Goal: Task Accomplishment & Management: Use online tool/utility

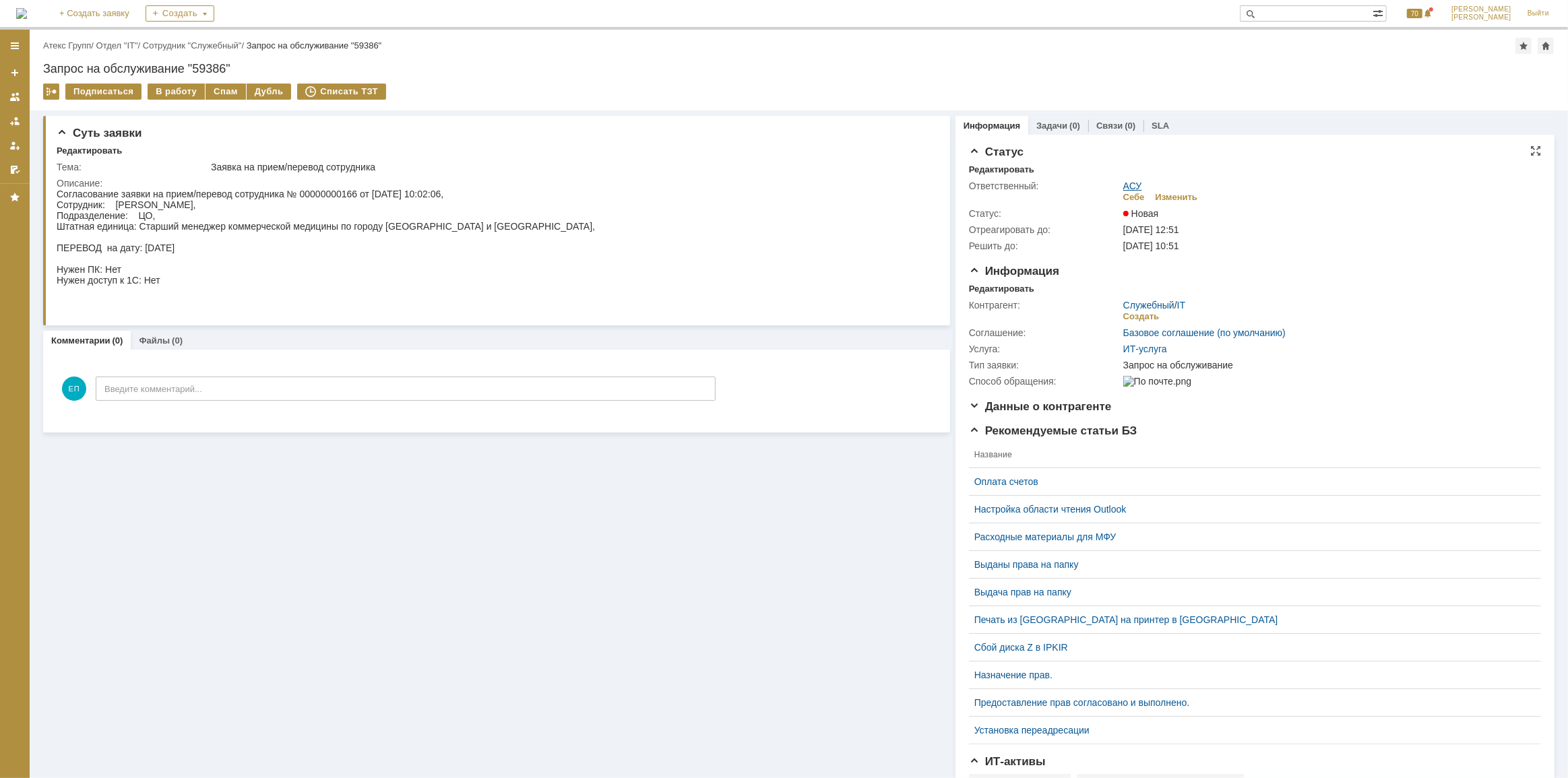
click at [1128, 183] on link "АСУ" at bounding box center [1132, 186] width 18 height 11
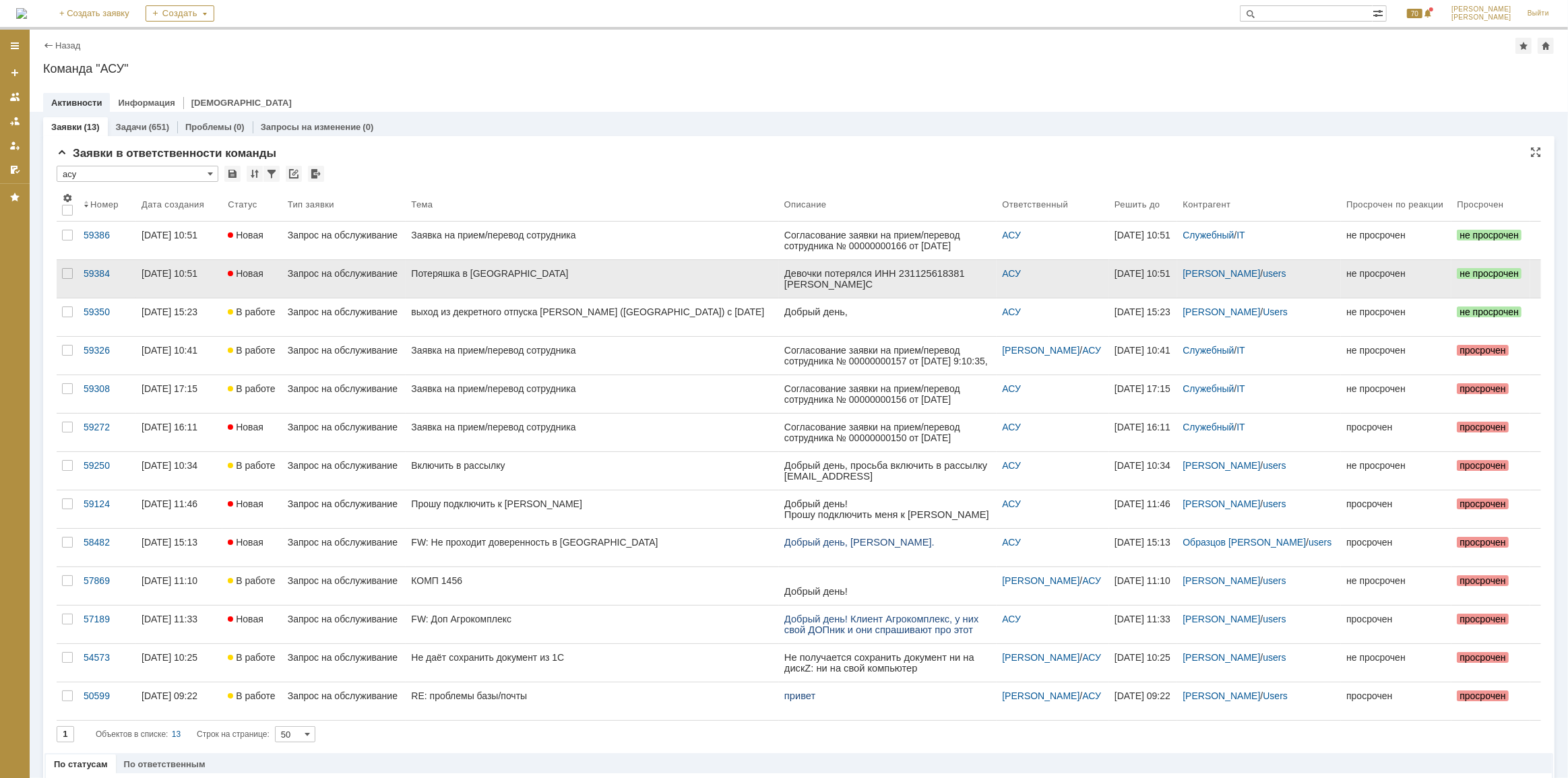
click at [483, 270] on div "Потеряшка в [GEOGRAPHIC_DATA]" at bounding box center [591, 274] width 362 height 11
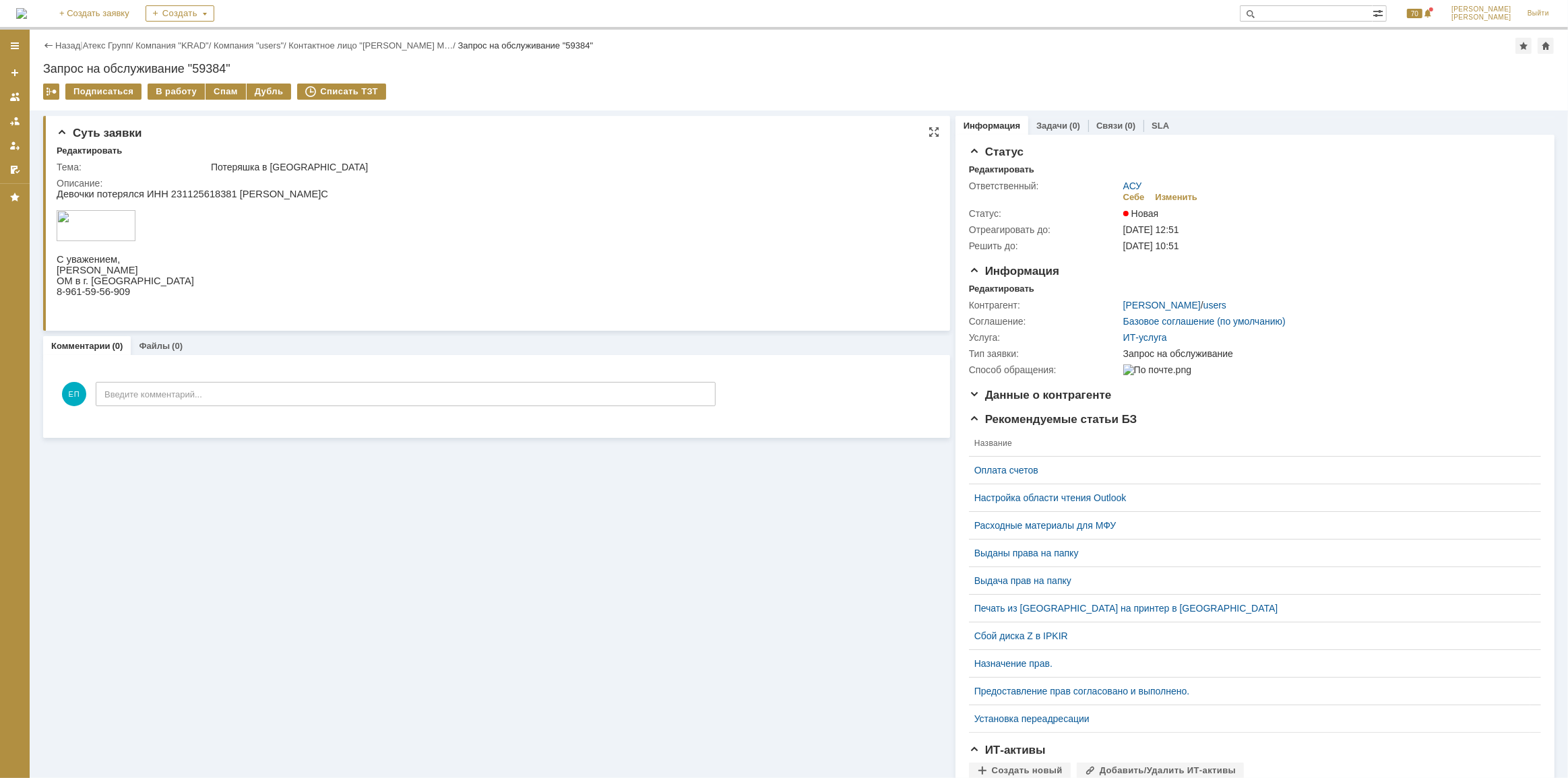
click at [196, 189] on iframe at bounding box center [490, 252] width 868 height 126
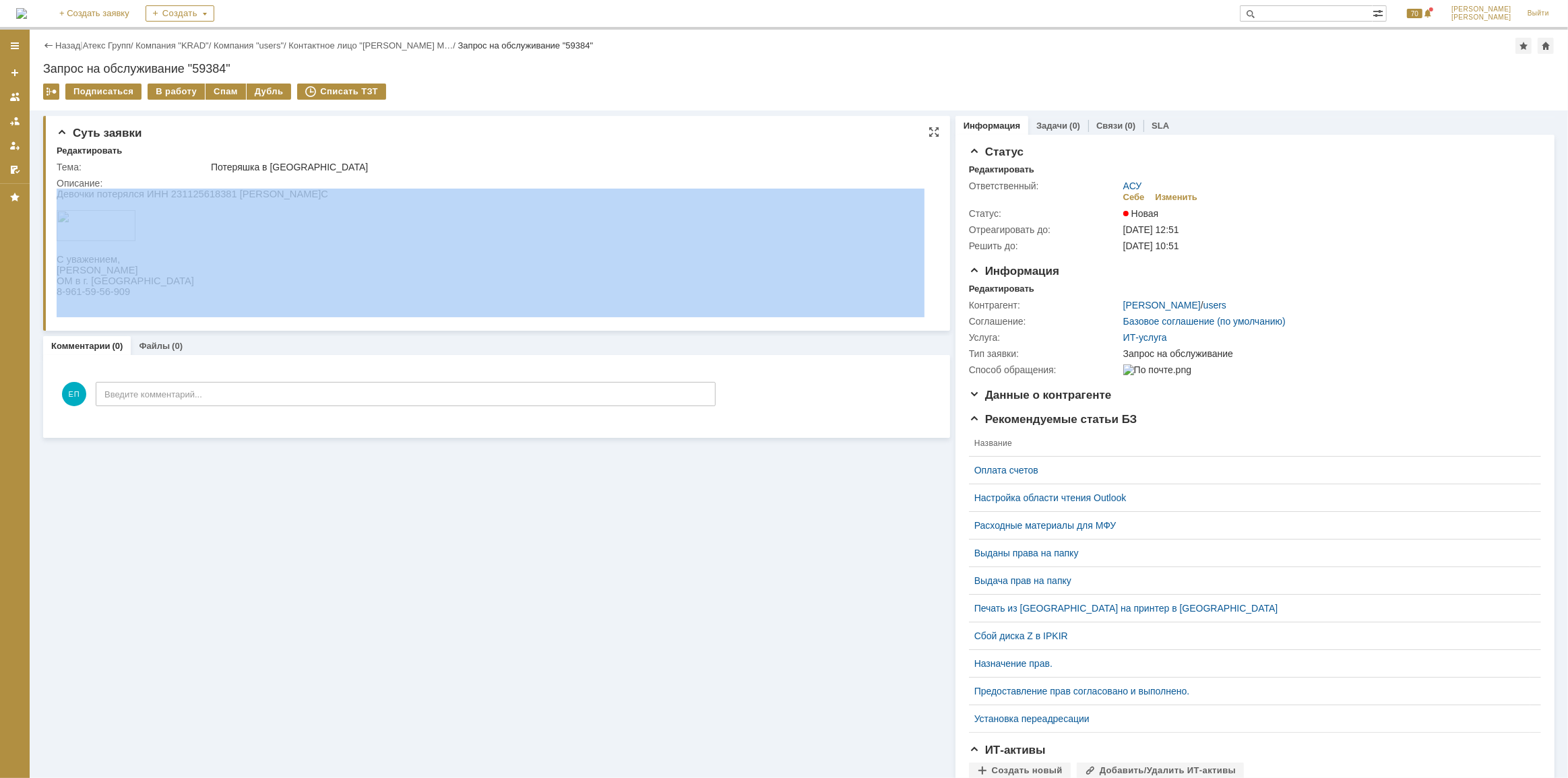
click at [196, 189] on iframe at bounding box center [490, 252] width 868 height 126
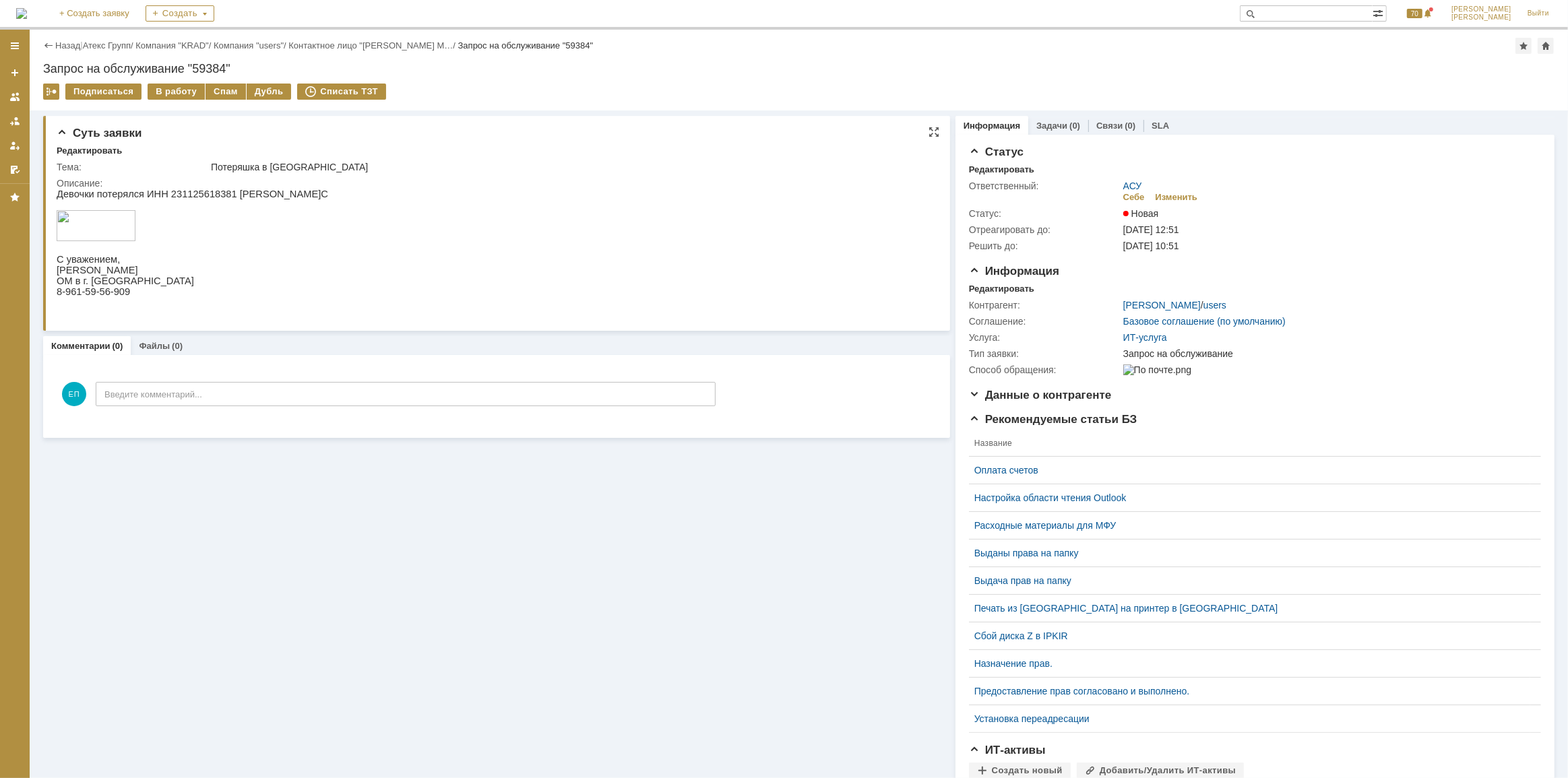
click at [192, 193] on p "Девочки потерялся ИНН 231125618381 [PERSON_NAME]С" at bounding box center [191, 193] width 271 height 11
copy p "231125618381"
click at [172, 94] on div "В работу" at bounding box center [175, 91] width 57 height 16
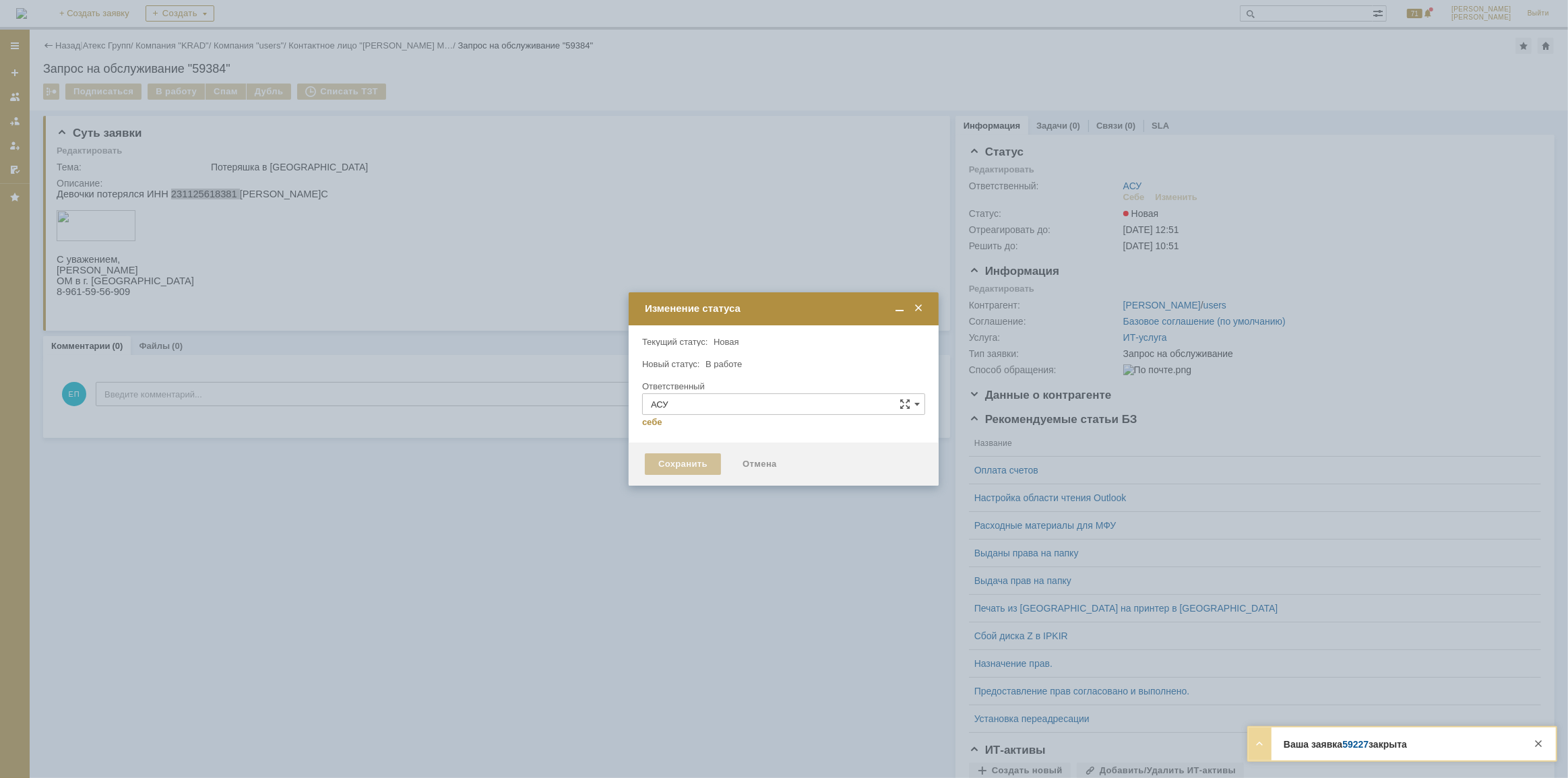
type input "[PERSON_NAME]"
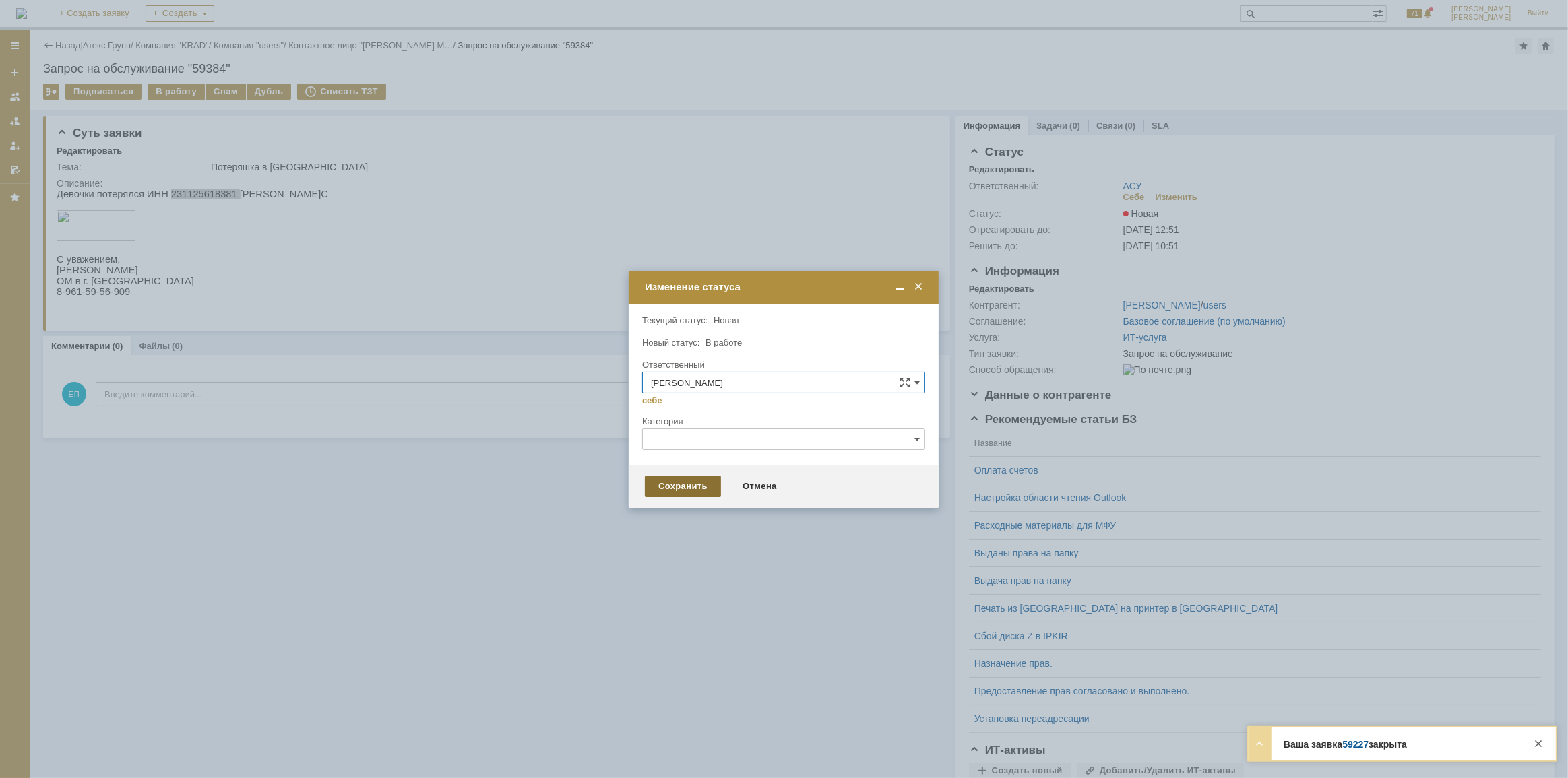
click at [675, 477] on div "Сохранить" at bounding box center [683, 486] width 76 height 22
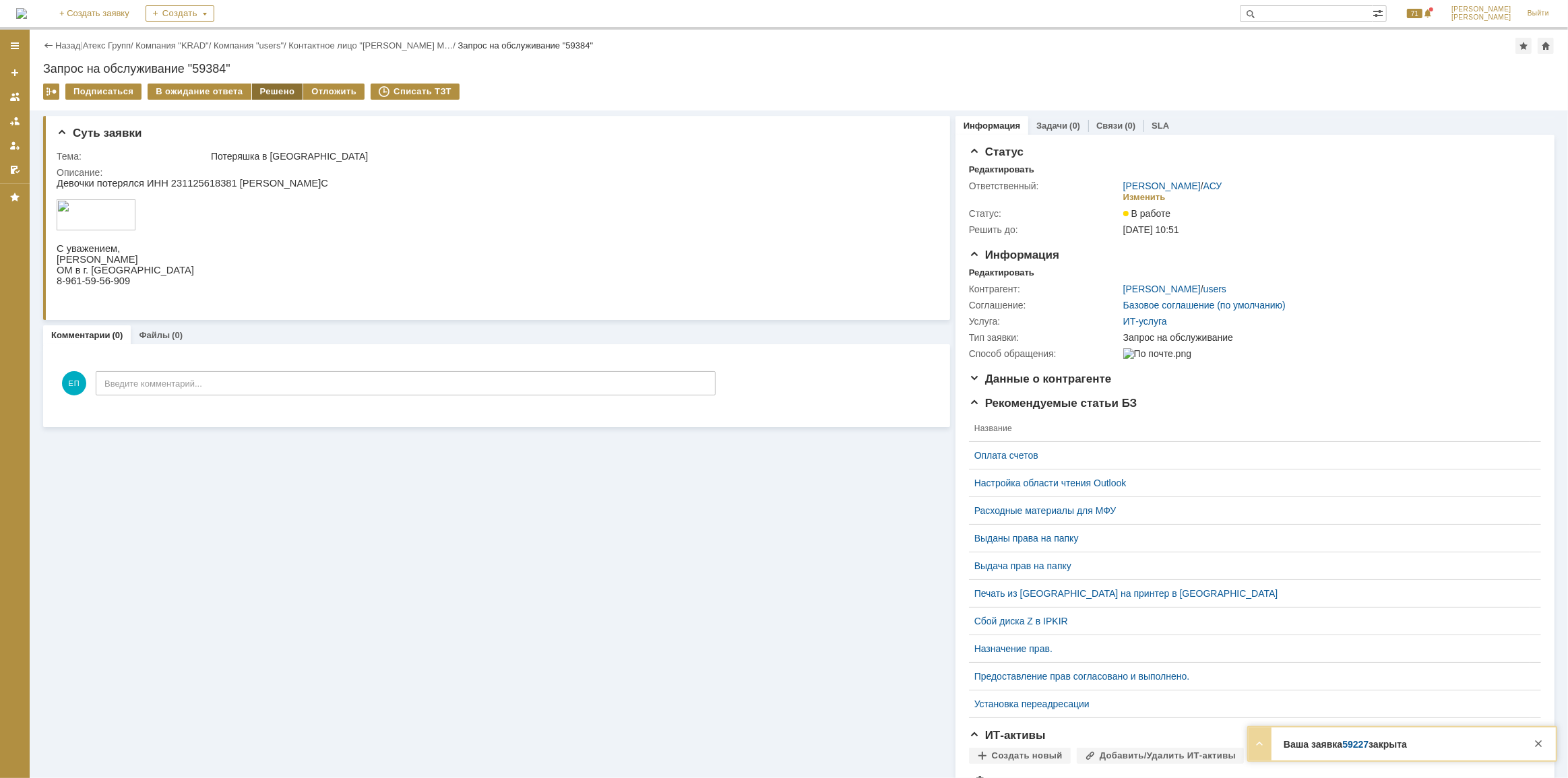
click at [274, 90] on div "Решено" at bounding box center [277, 91] width 51 height 16
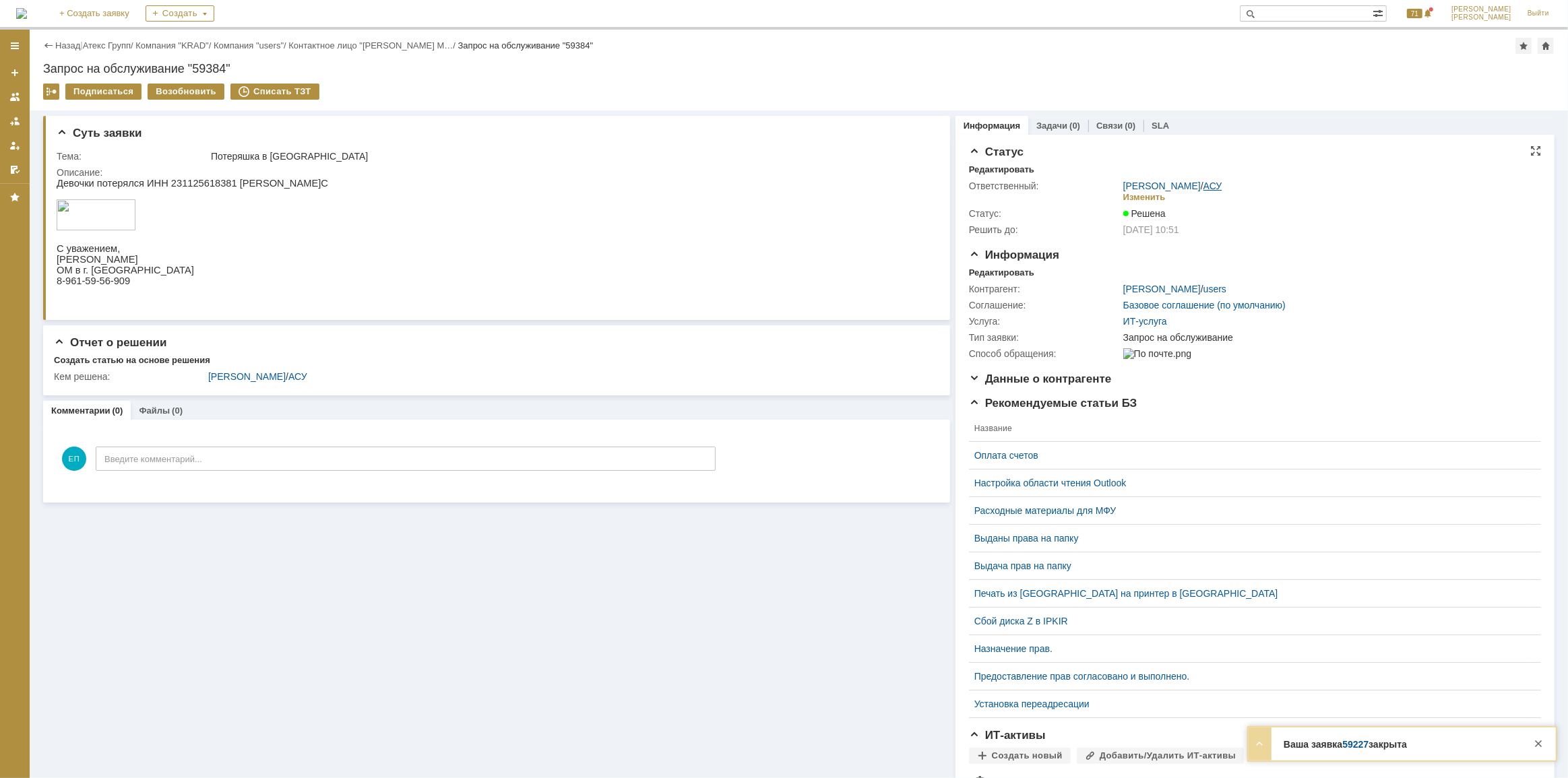
click at [1203, 189] on link "АСУ" at bounding box center [1212, 186] width 18 height 11
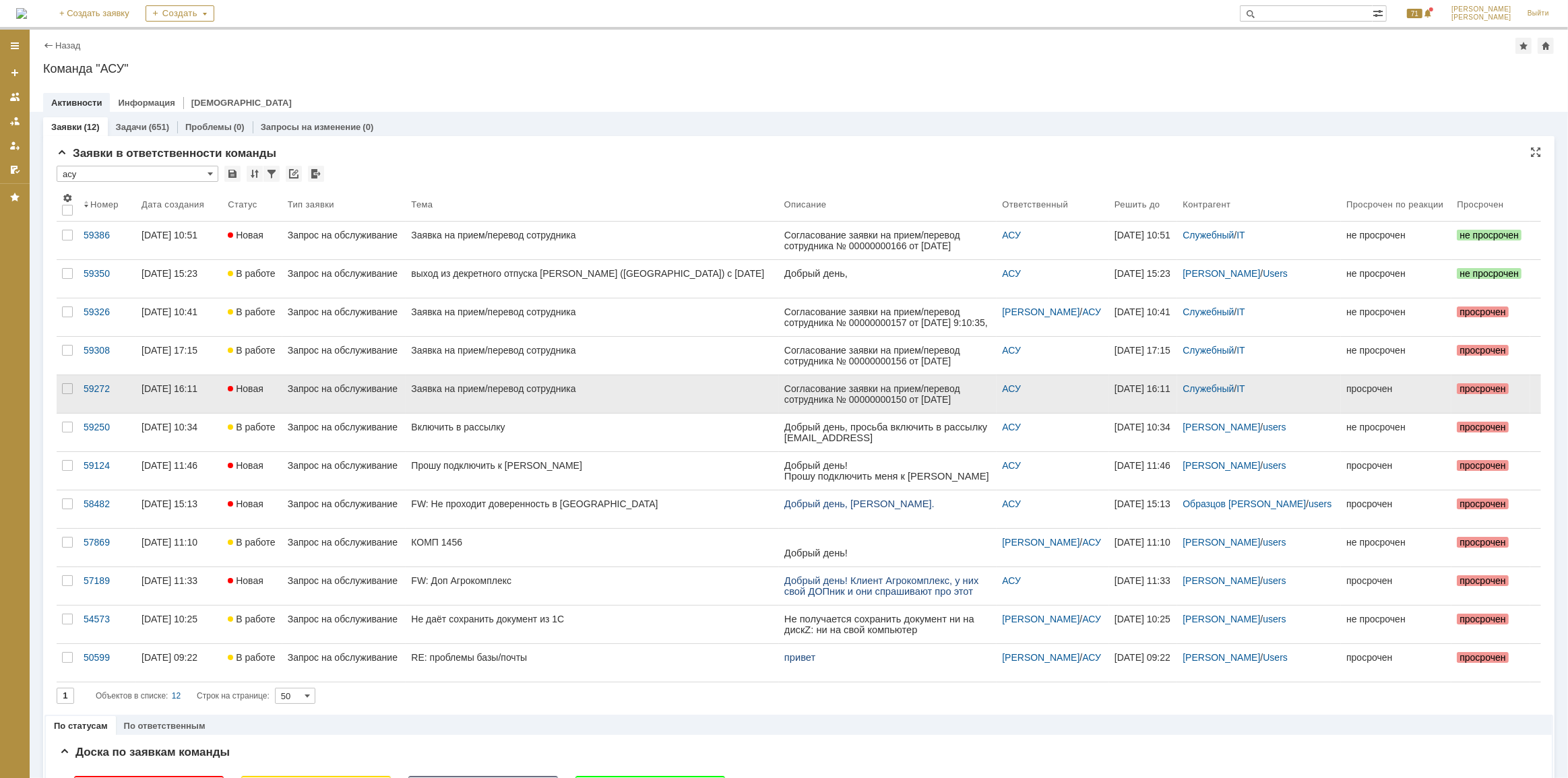
click at [485, 402] on link "Заявка на прием/перевод сотрудника" at bounding box center [591, 394] width 373 height 38
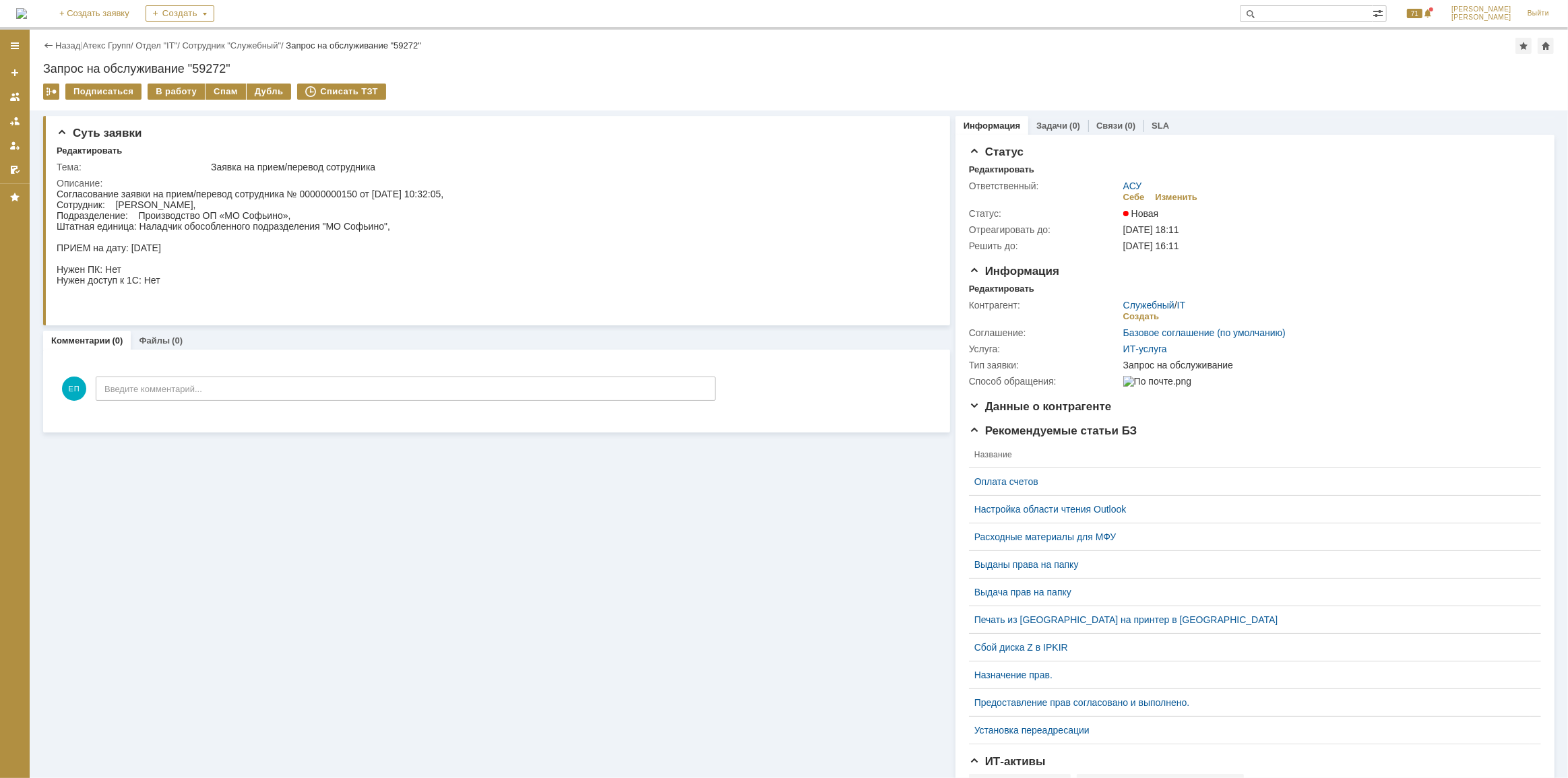
click at [54, 47] on div "Назад" at bounding box center [61, 46] width 37 height 11
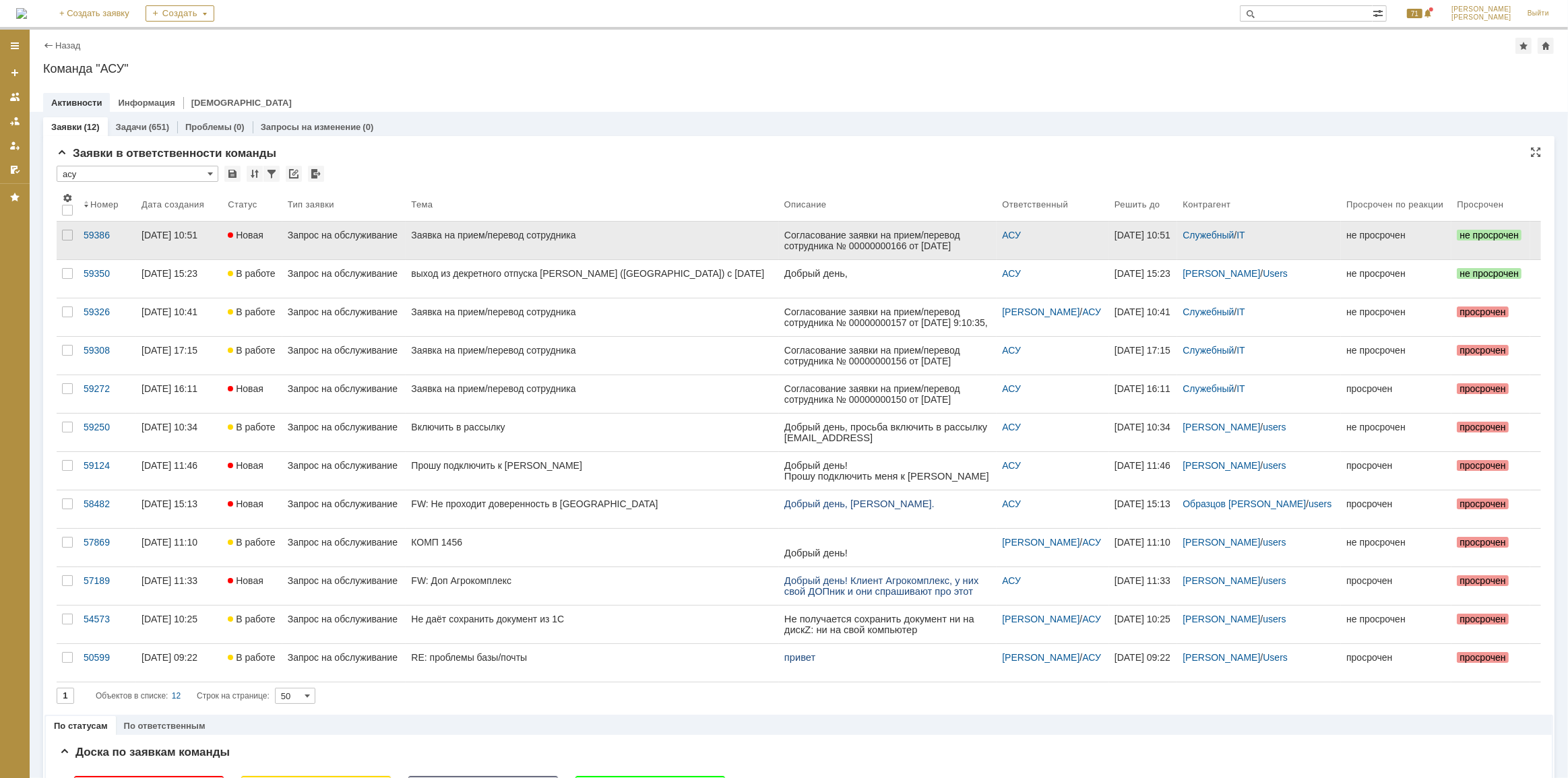
click at [461, 244] on link "Заявка на прием/перевод сотрудника" at bounding box center [591, 240] width 373 height 38
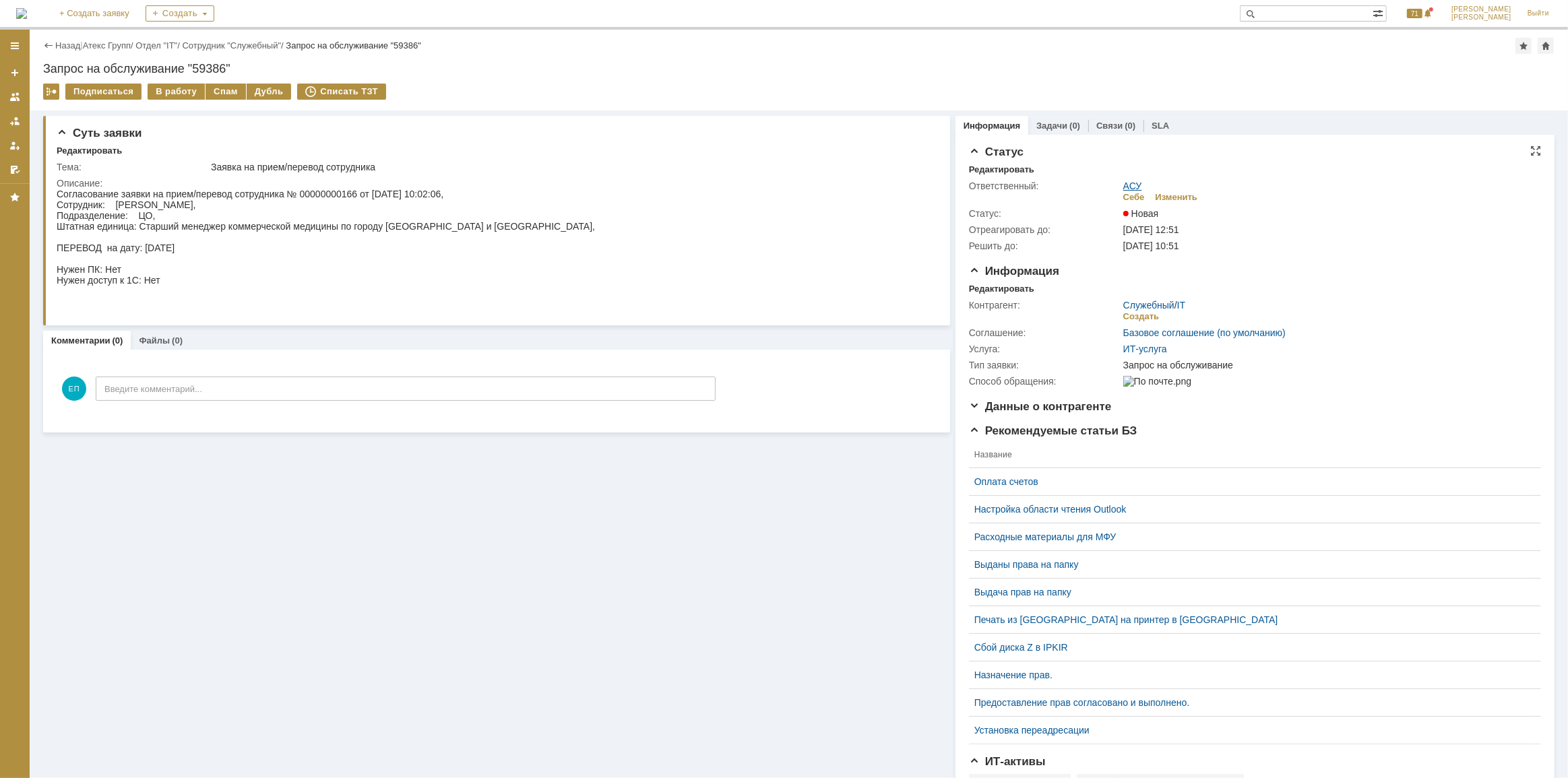
click at [1132, 181] on link "АСУ" at bounding box center [1132, 186] width 18 height 11
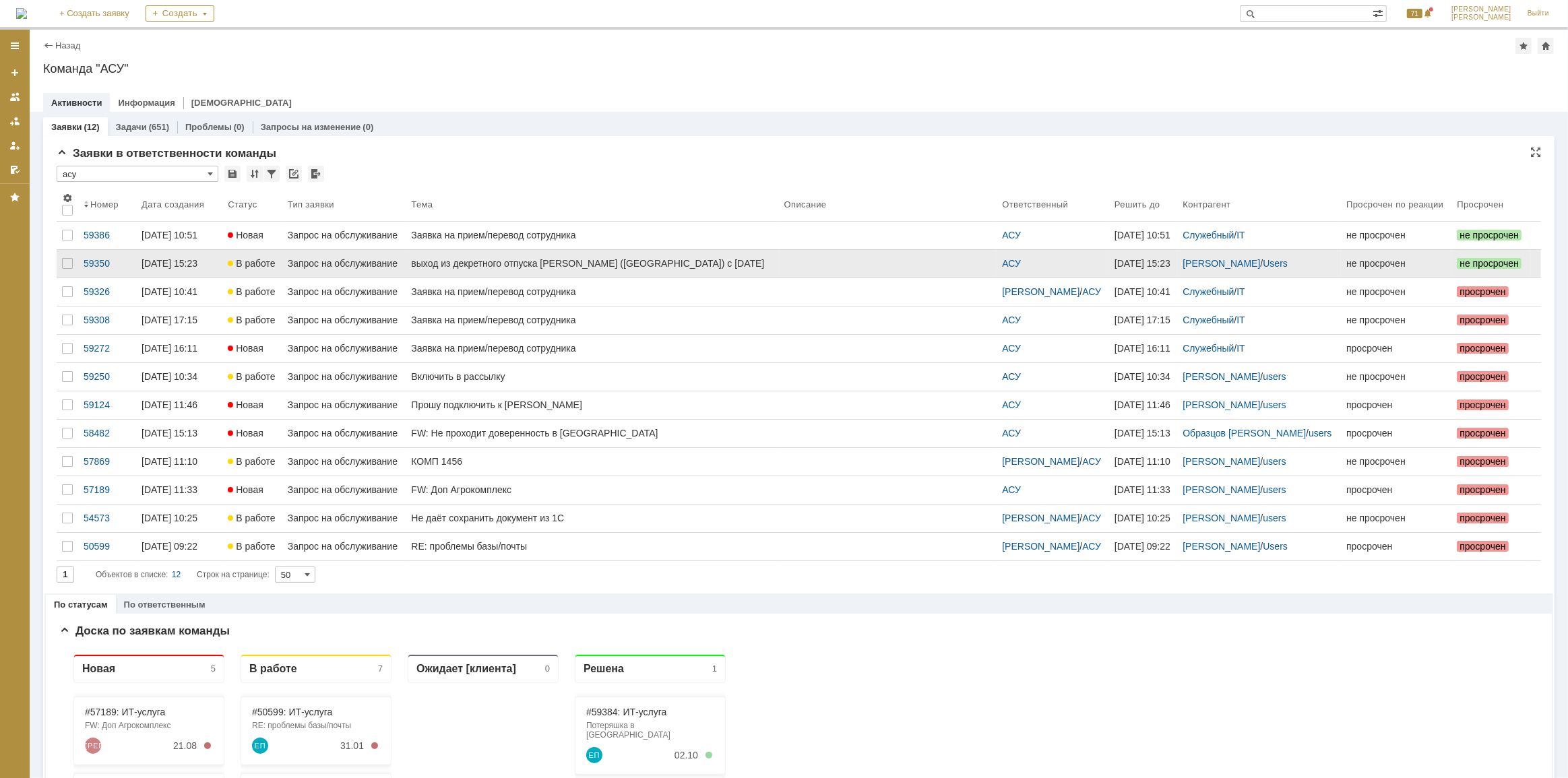
click at [555, 273] on link "выход из декретного отпуска [PERSON_NAME] ([GEOGRAPHIC_DATA]) с [DATE]" at bounding box center [591, 263] width 373 height 27
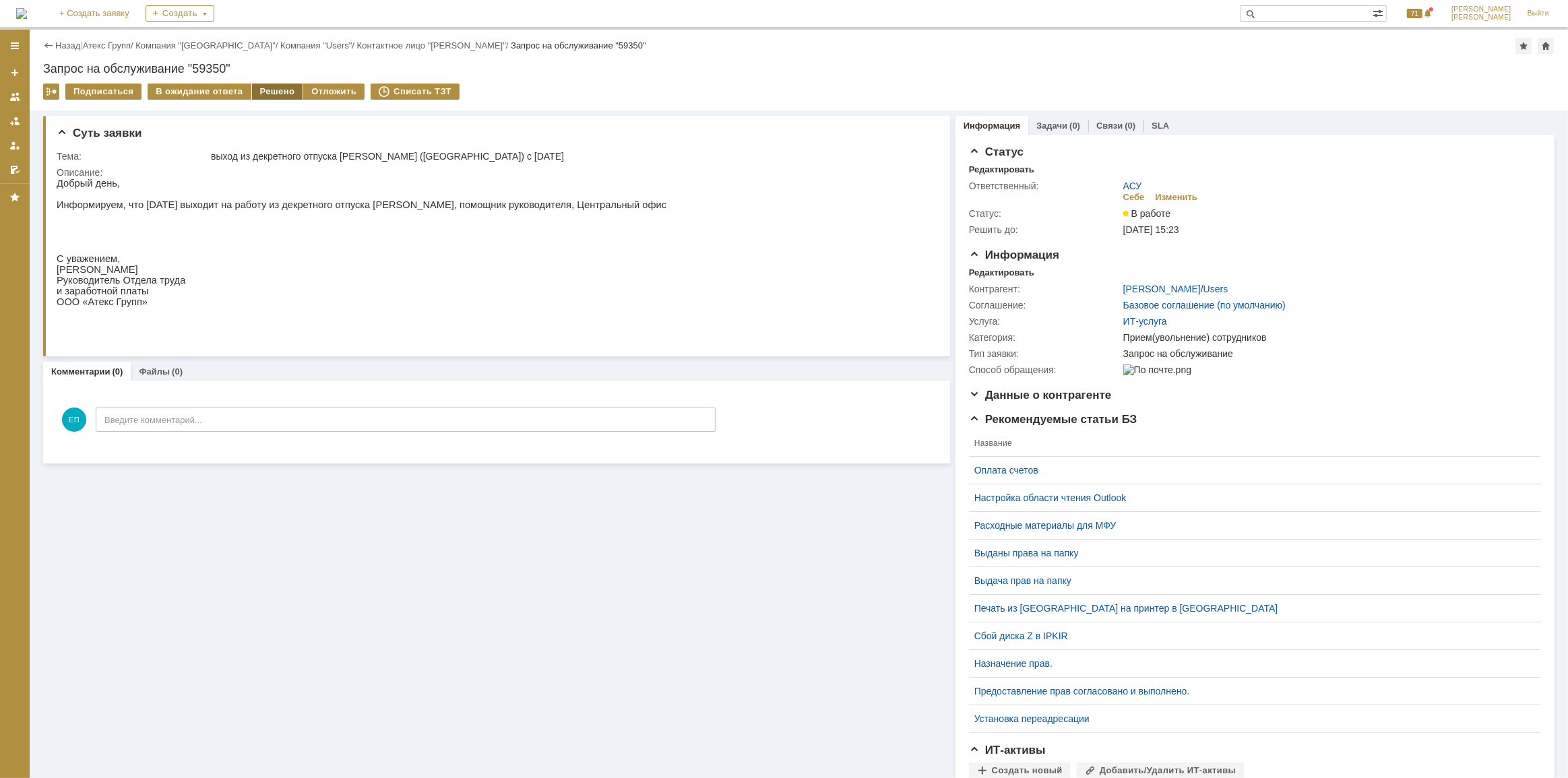
click at [262, 94] on div "Решено" at bounding box center [277, 91] width 51 height 16
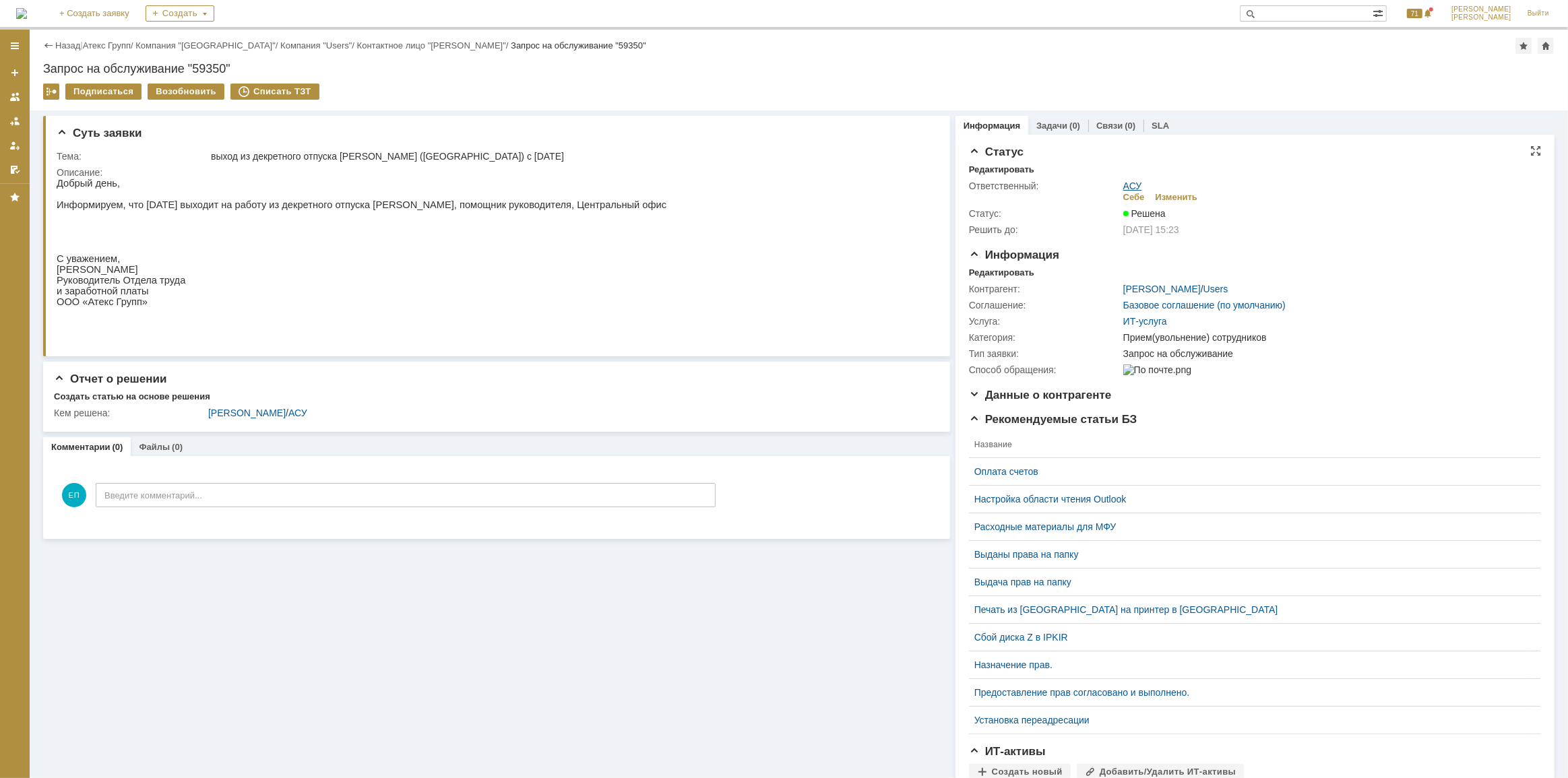
click at [1126, 182] on link "АСУ" at bounding box center [1132, 186] width 18 height 11
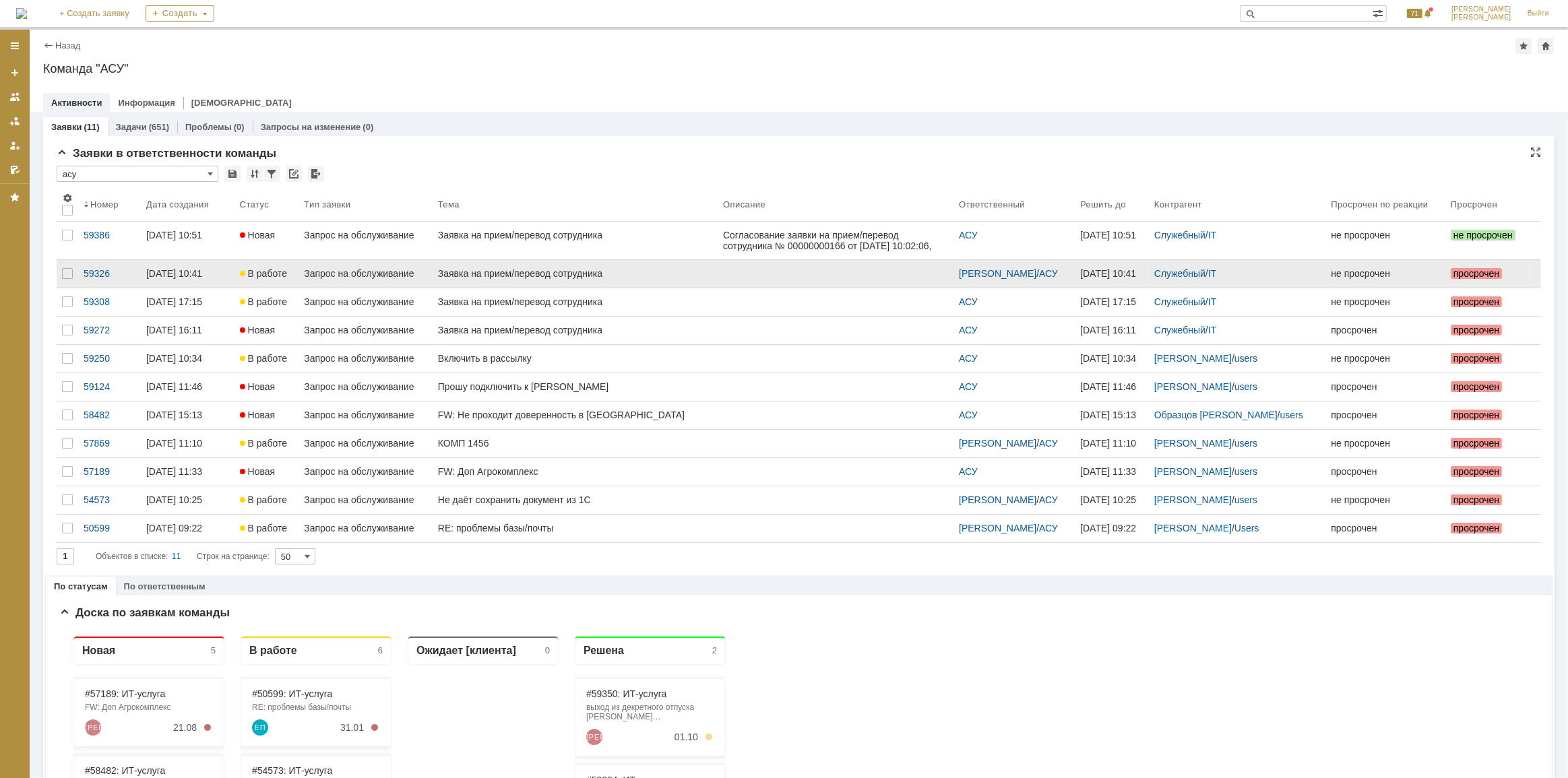
click at [600, 260] on link "Заявка на прием/перевод сотрудника" at bounding box center [575, 273] width 285 height 27
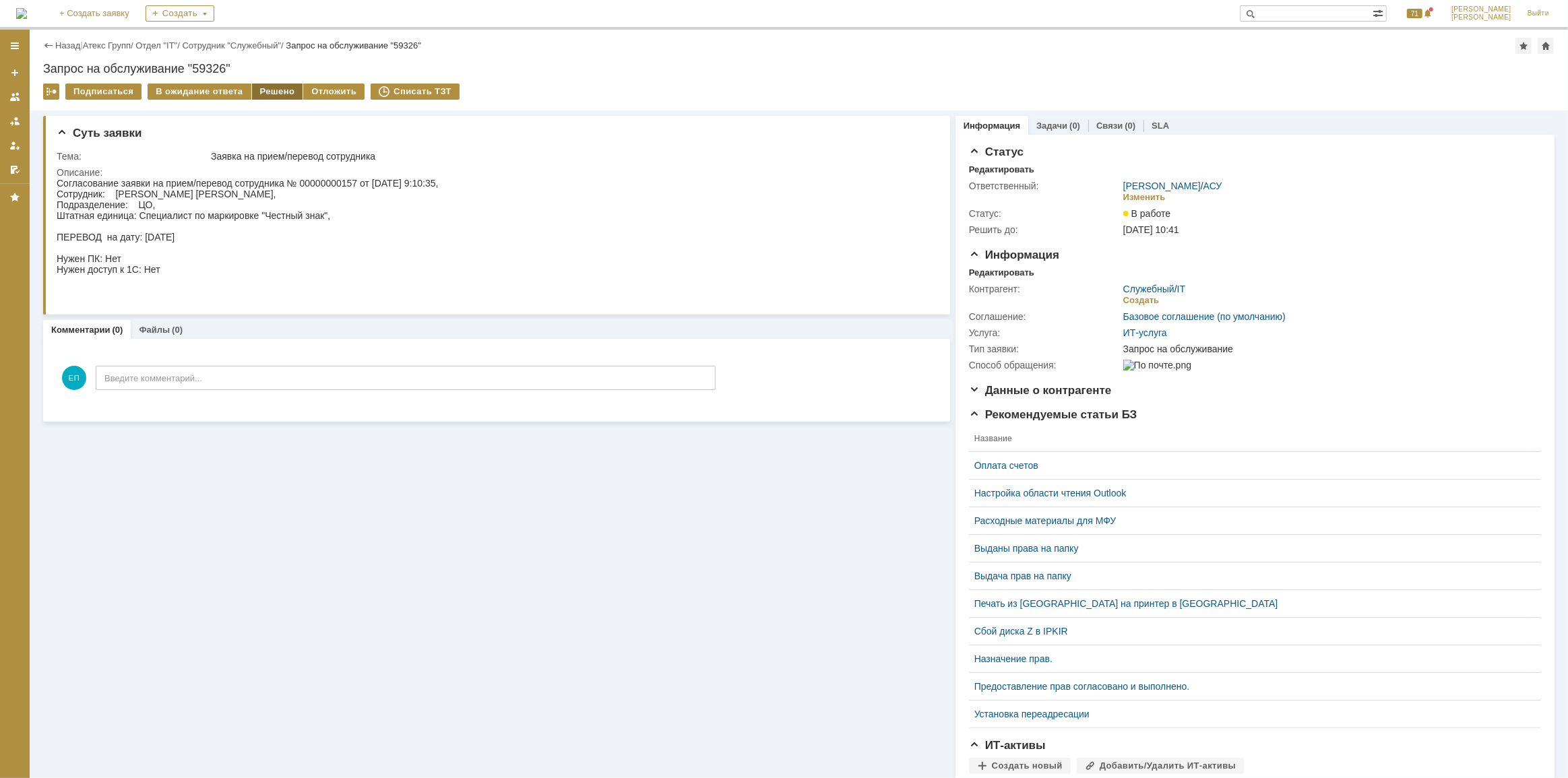
click at [286, 93] on div "Решено" at bounding box center [277, 91] width 51 height 16
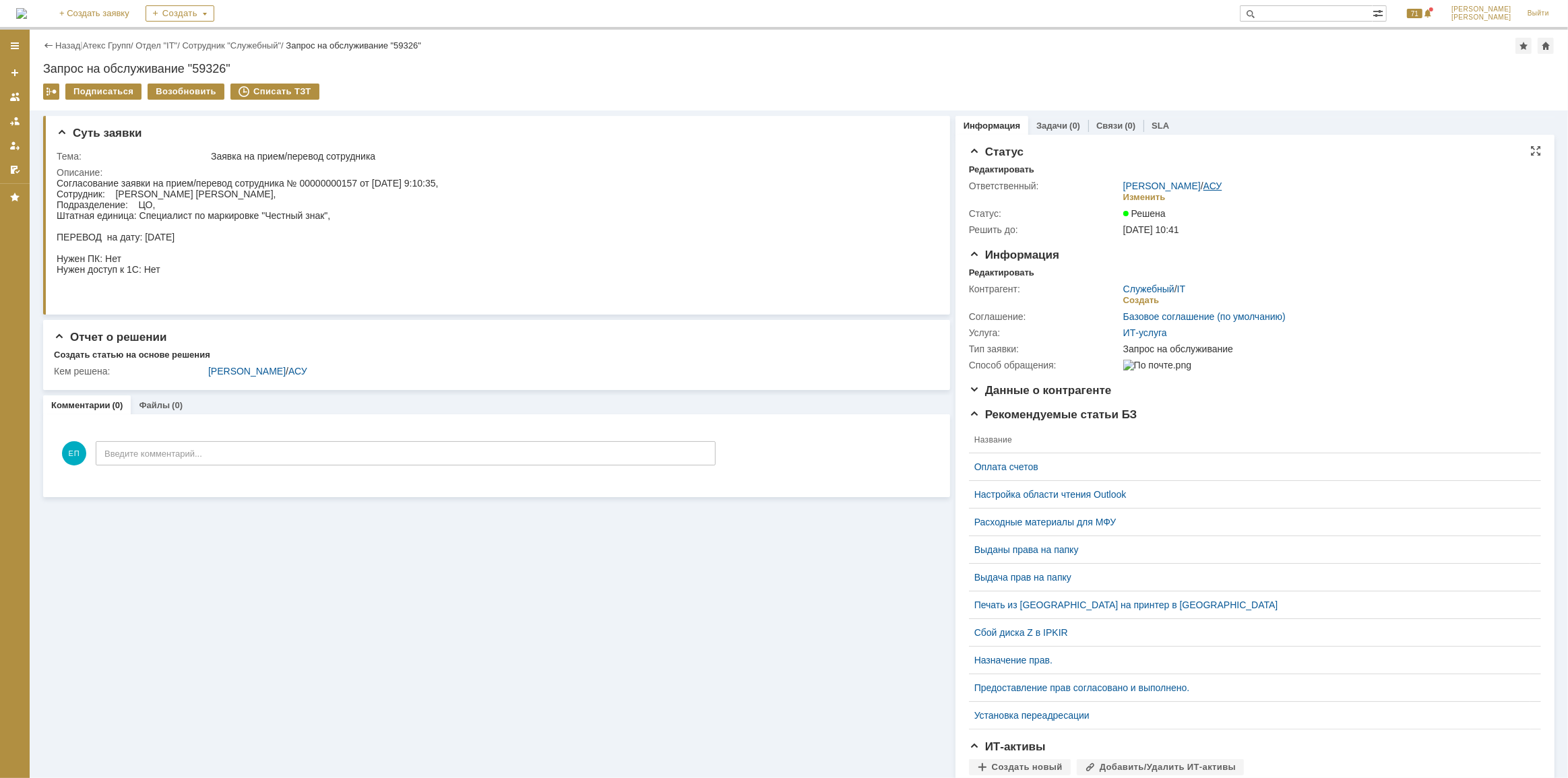
click at [1203, 184] on link "АСУ" at bounding box center [1212, 186] width 18 height 11
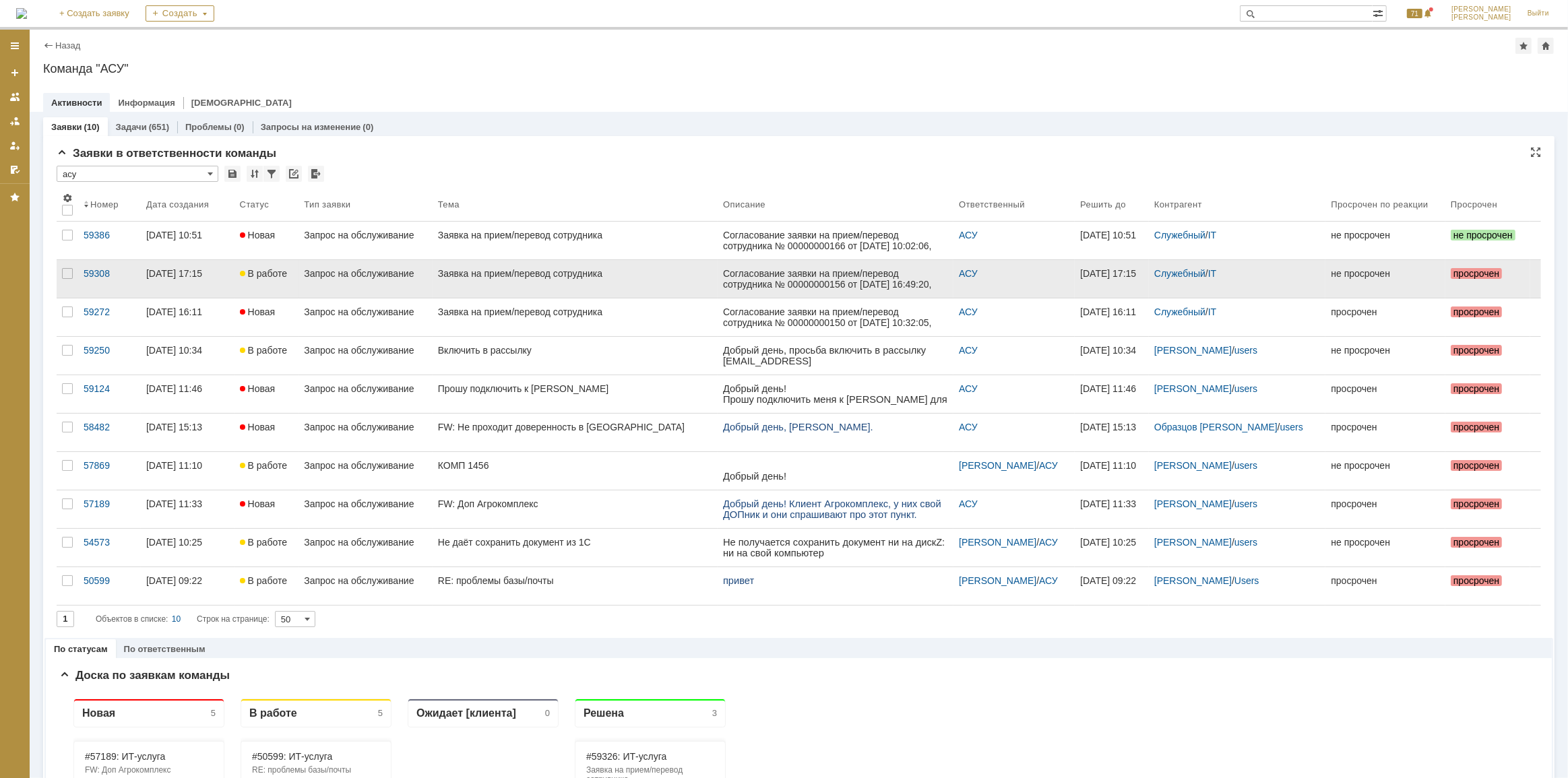
click at [559, 278] on link "Заявка на прием/перевод сотрудника" at bounding box center [575, 278] width 285 height 38
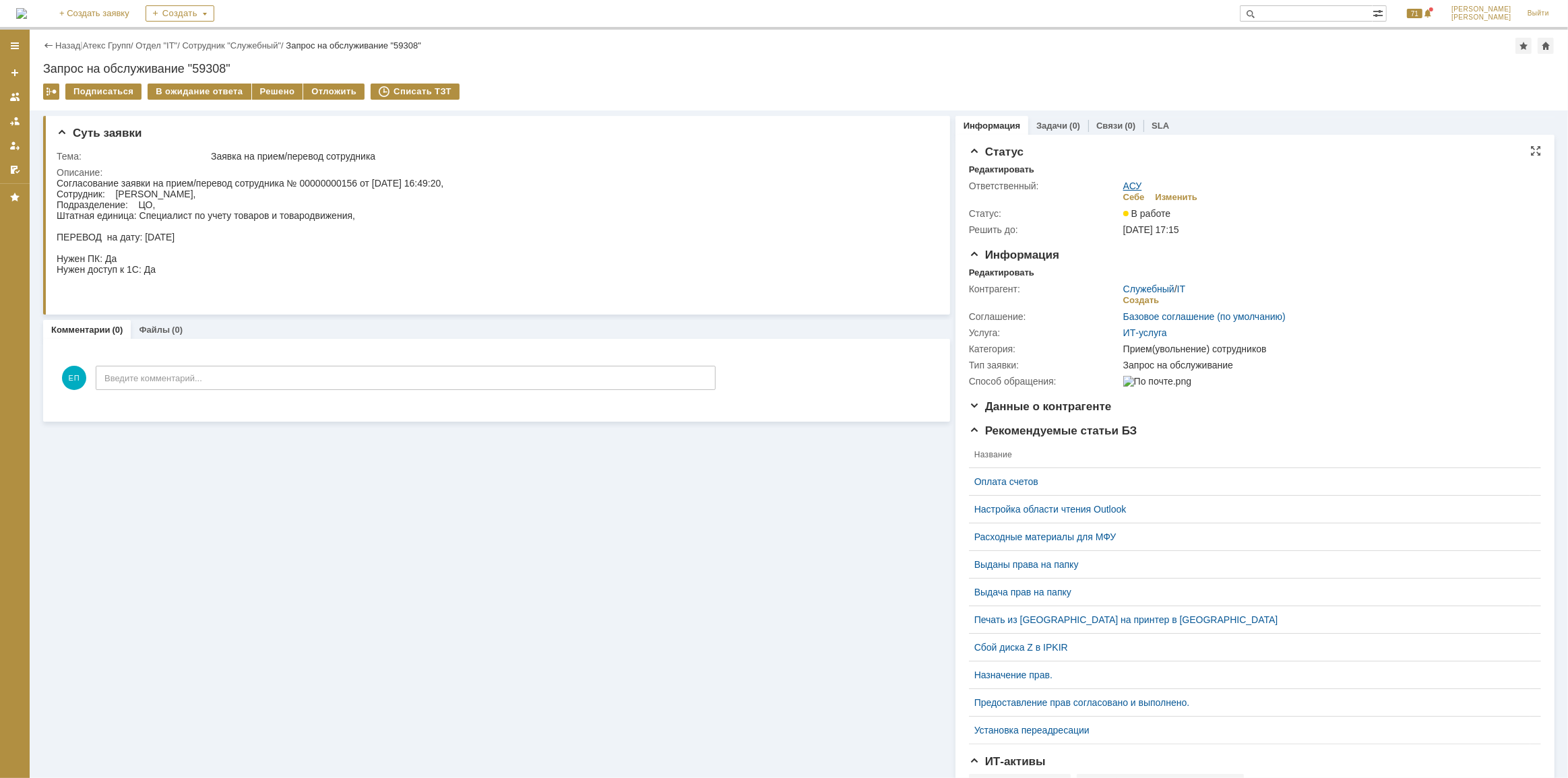
click at [1127, 184] on link "АСУ" at bounding box center [1132, 186] width 18 height 11
